Goal: Find specific page/section: Find specific page/section

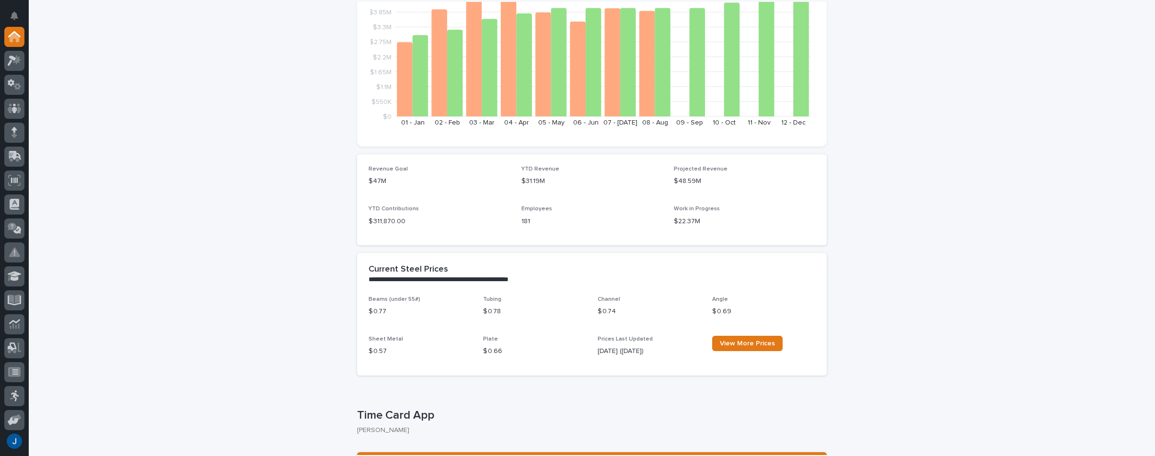
scroll to position [383, 0]
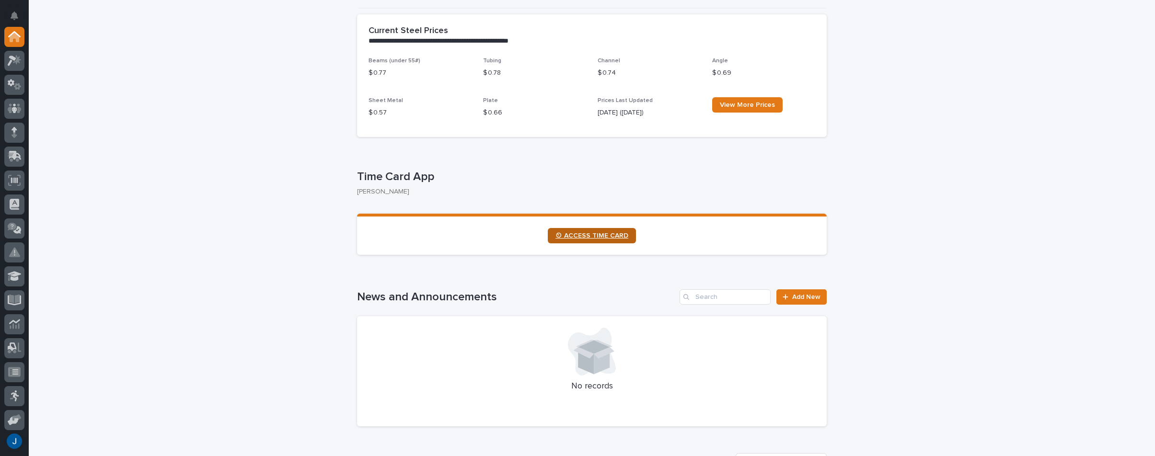
click at [613, 237] on span "⏲ ACCESS TIME CARD" at bounding box center [591, 235] width 73 height 7
click at [16, 61] on icon at bounding box center [17, 60] width 8 height 10
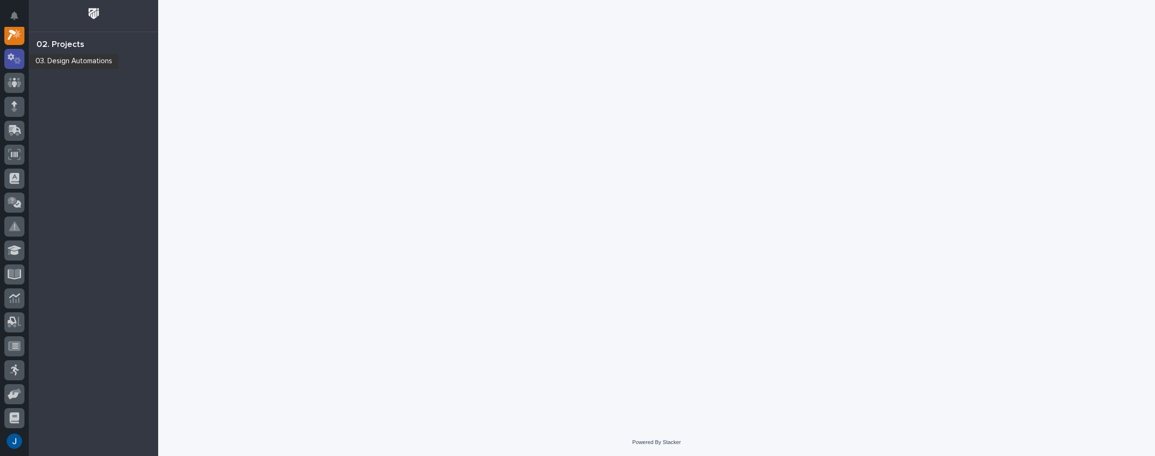
scroll to position [24, 0]
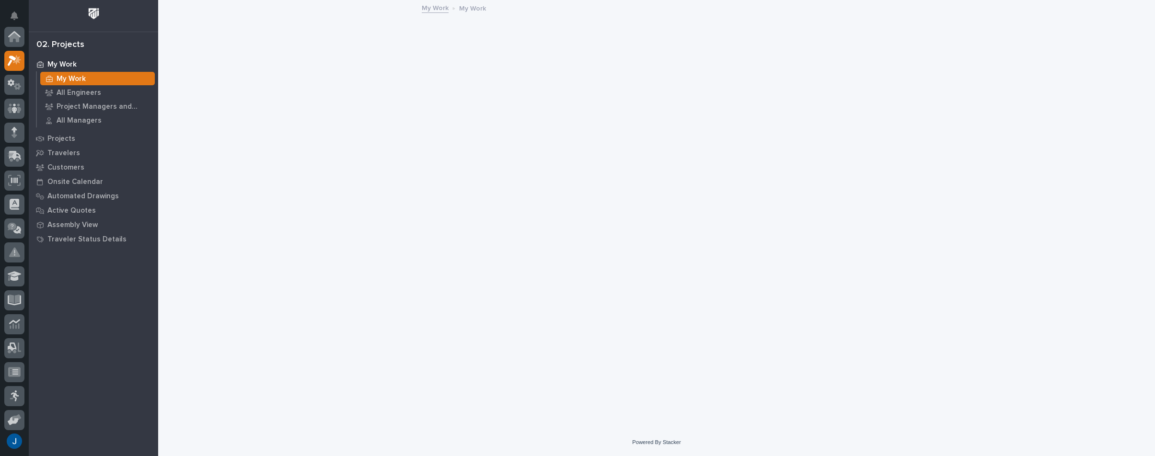
scroll to position [24, 0]
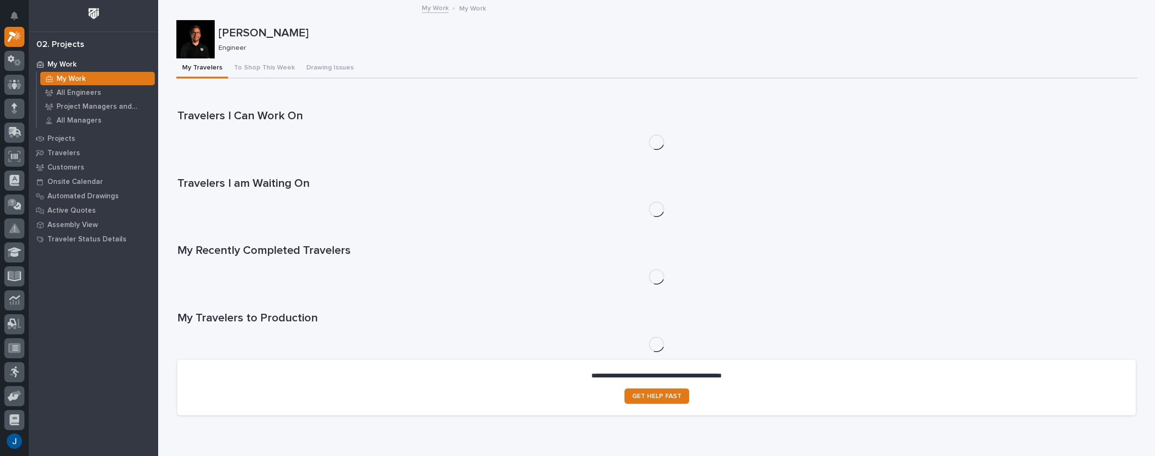
click at [440, 8] on link "My Work" at bounding box center [435, 7] width 27 height 11
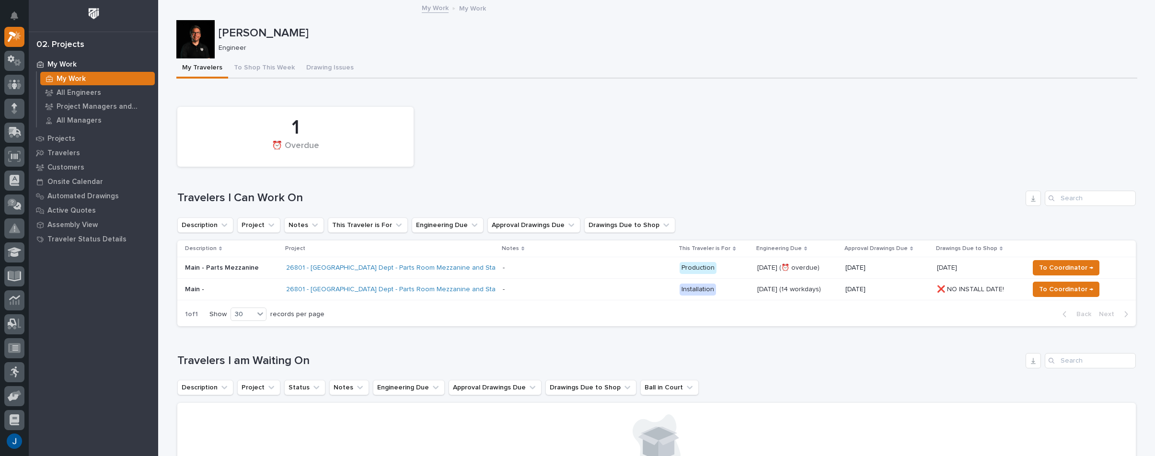
click at [703, 146] on div "1 ⏰ Overdue" at bounding box center [656, 136] width 968 height 69
drag, startPoint x: 549, startPoint y: 135, endPoint x: 464, endPoint y: 73, distance: 104.9
click at [549, 134] on div "1 ⏰ Overdue" at bounding box center [656, 136] width 968 height 69
